Goal: Task Accomplishment & Management: Manage account settings

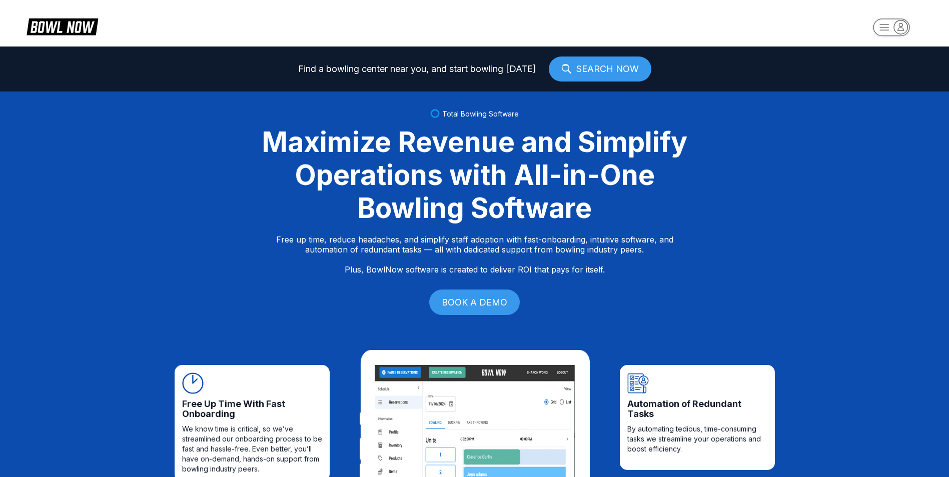
click at [904, 29] on icon "button" at bounding box center [901, 26] width 6 height 7
click at [909, 78] on div "Center Sign In" at bounding box center [892, 79] width 70 height 18
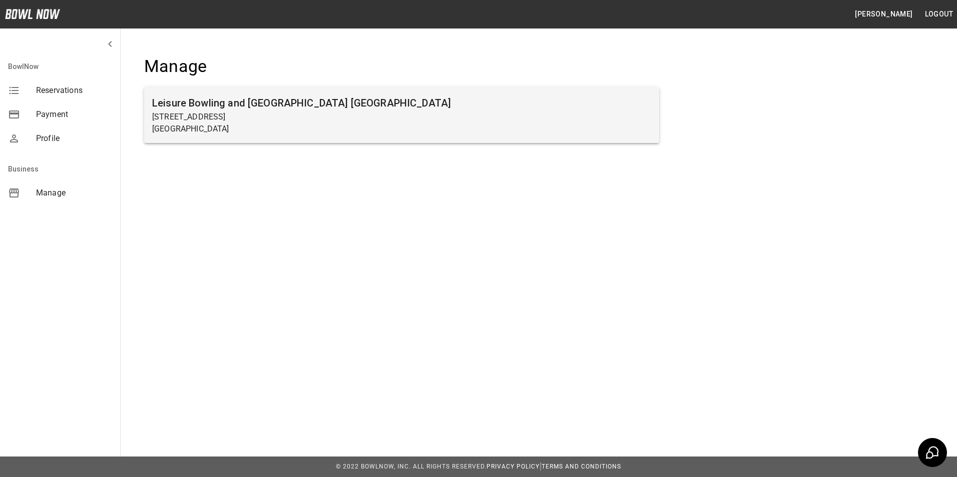
click at [215, 121] on p "[STREET_ADDRESS]" at bounding box center [401, 117] width 499 height 12
click at [179, 116] on p "[STREET_ADDRESS]" at bounding box center [401, 117] width 499 height 12
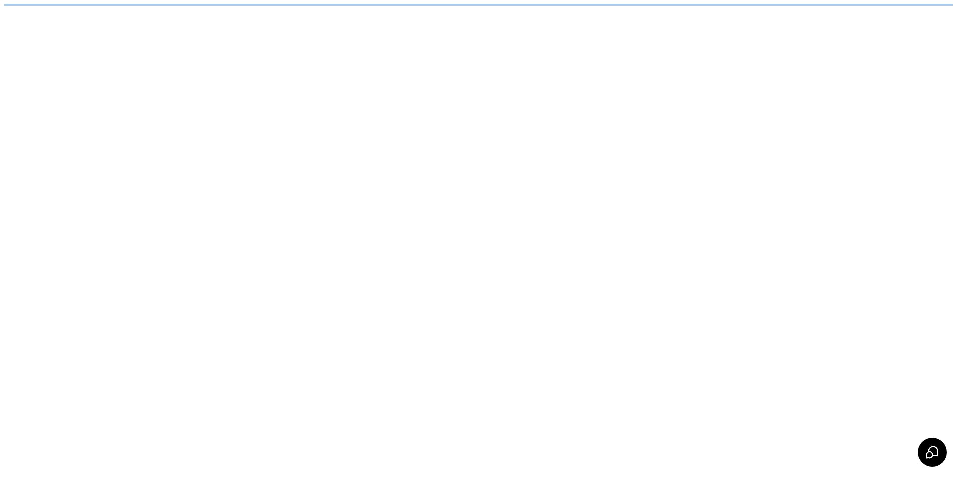
click at [179, 10] on html "/businesses/PNiINTgSpnsTckxd6Two/reservations" at bounding box center [478, 5] width 957 height 10
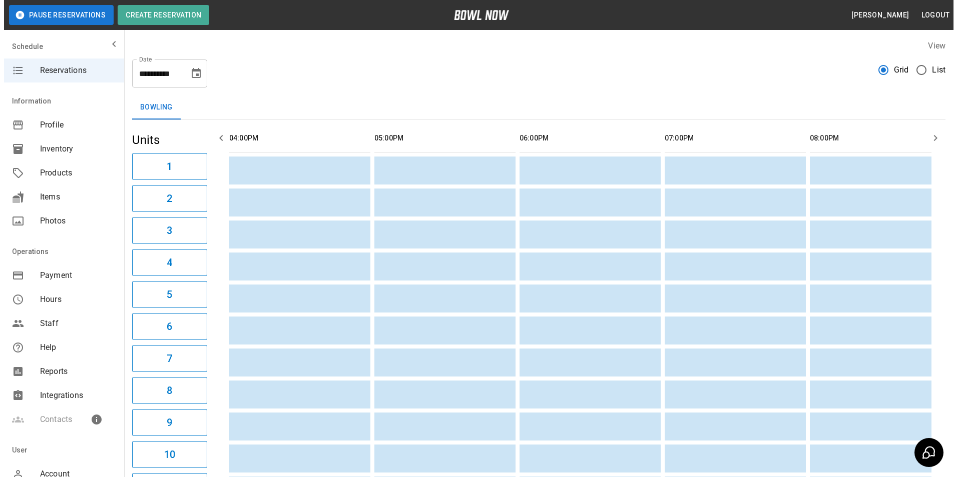
scroll to position [0, 1306]
